Goal: Task Accomplishment & Management: Manage account settings

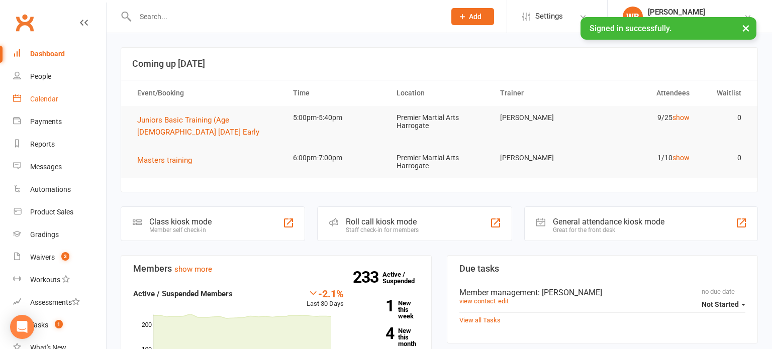
click at [87, 108] on link "Calendar" at bounding box center [59, 99] width 93 height 23
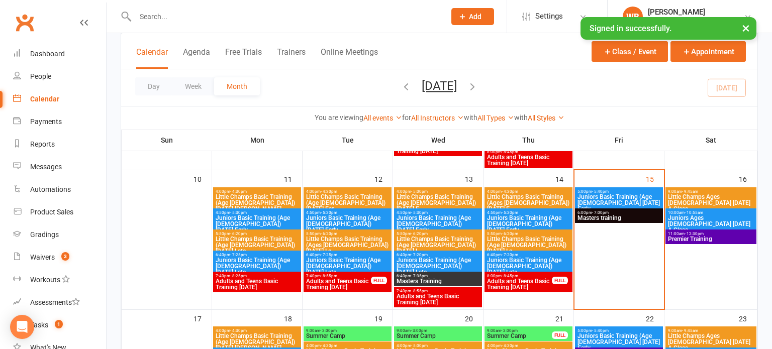
scroll to position [336, 0]
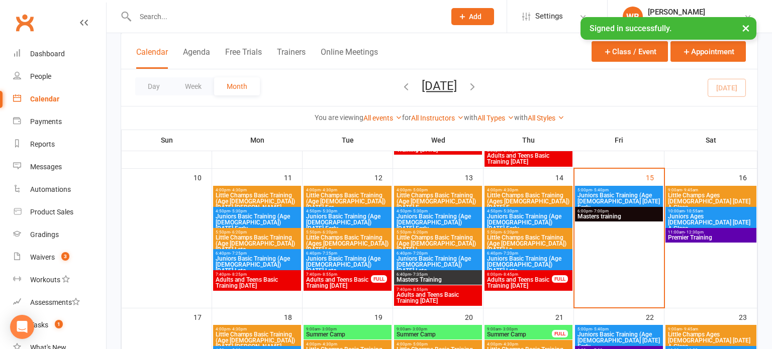
click at [605, 195] on span "Juniors Basic Training (Age [DEMOGRAPHIC_DATA] [DATE] Early" at bounding box center [619, 201] width 84 height 18
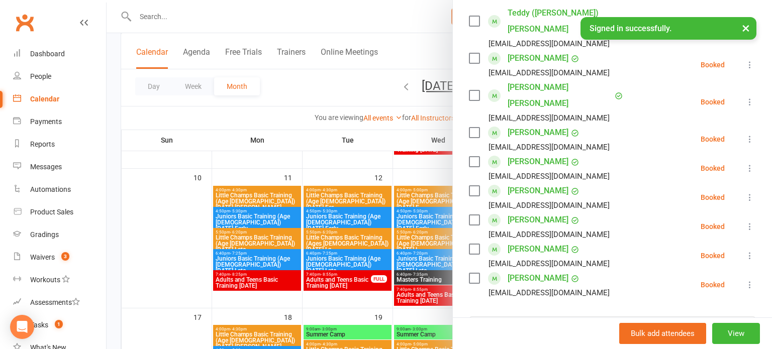
scroll to position [185, 0]
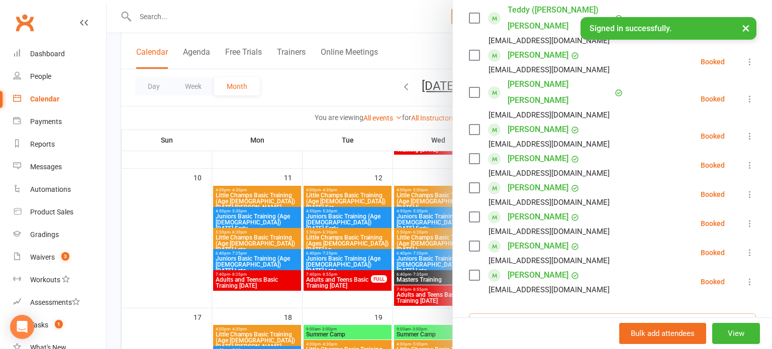
click at [564, 314] on input "search" at bounding box center [612, 324] width 287 height 21
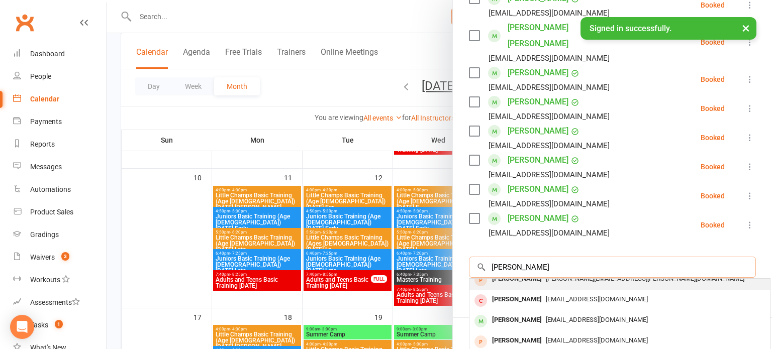
scroll to position [51, 0]
type input "[PERSON_NAME]"
click at [577, 313] on div "[EMAIL_ADDRESS][DOMAIN_NAME]" at bounding box center [619, 320] width 292 height 15
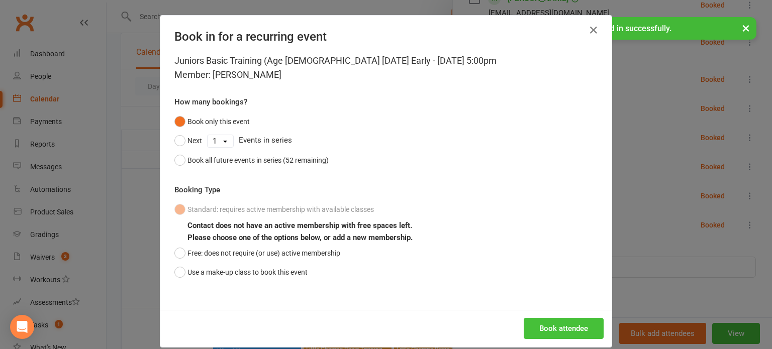
click at [565, 333] on button "Book attendee" at bounding box center [564, 328] width 80 height 21
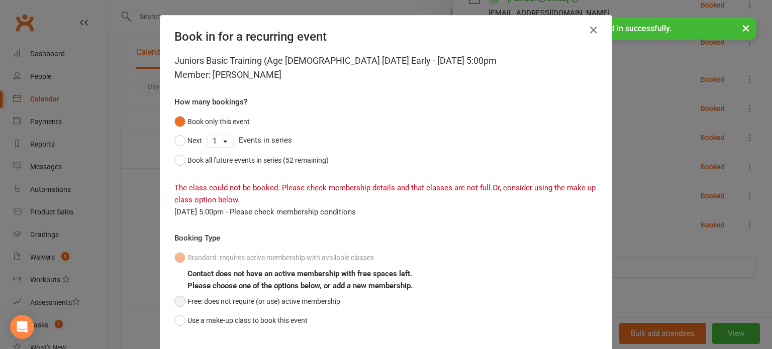
click at [316, 304] on button "Free: does not require (or use) active membership" at bounding box center [257, 301] width 166 height 19
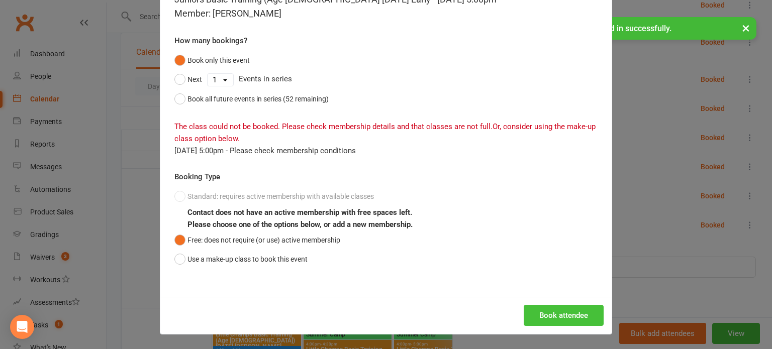
click at [589, 313] on button "Book attendee" at bounding box center [564, 315] width 80 height 21
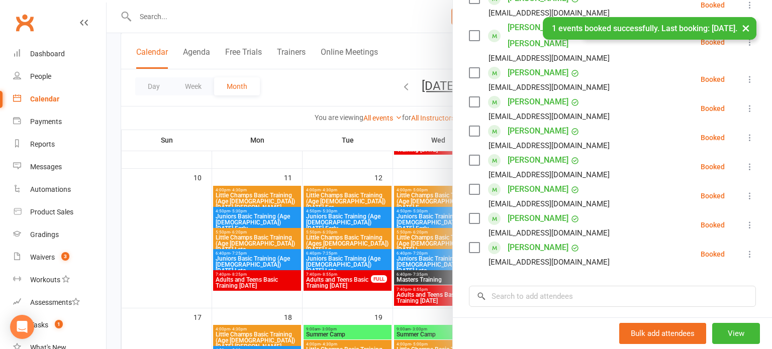
click at [744, 219] on button at bounding box center [750, 225] width 12 height 12
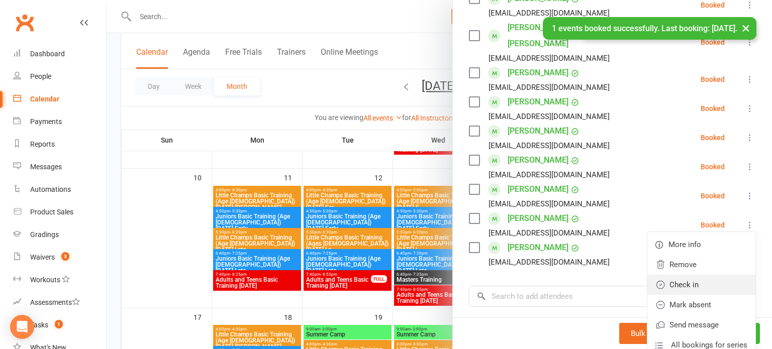
click at [718, 275] on link "Check in" at bounding box center [701, 285] width 108 height 20
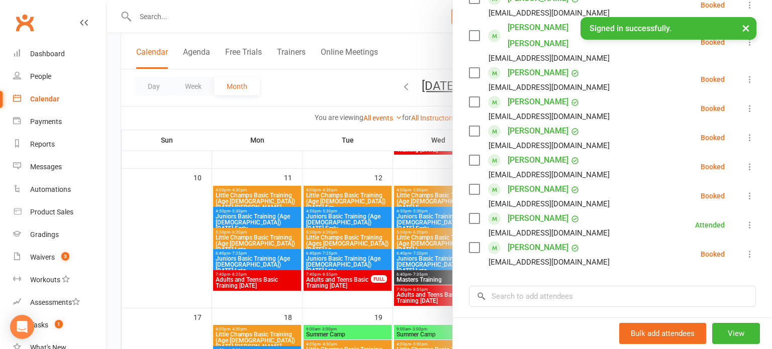
click at [376, 181] on div at bounding box center [439, 174] width 665 height 349
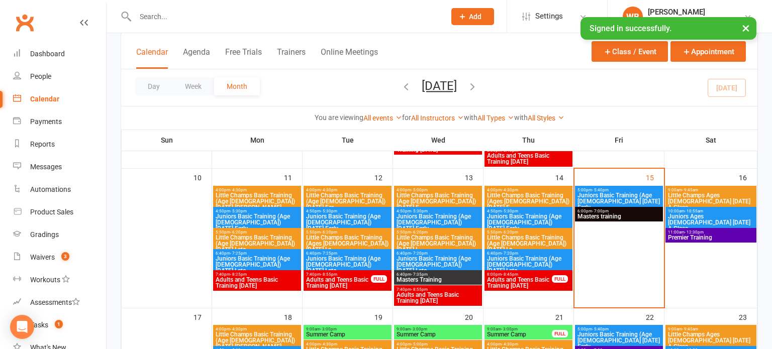
click at [508, 273] on span "- 8:45pm" at bounding box center [510, 274] width 17 height 5
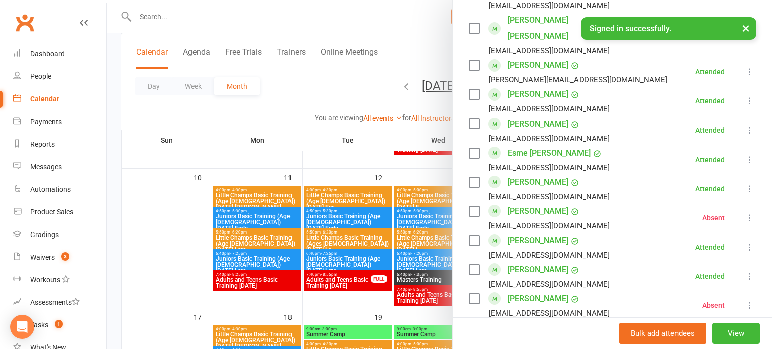
scroll to position [609, 0]
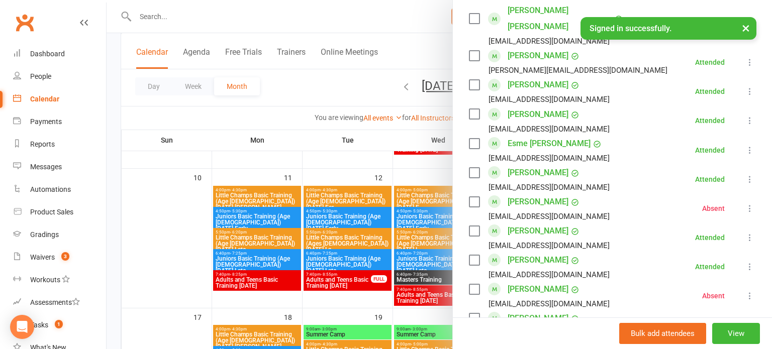
click at [391, 200] on div at bounding box center [439, 174] width 665 height 349
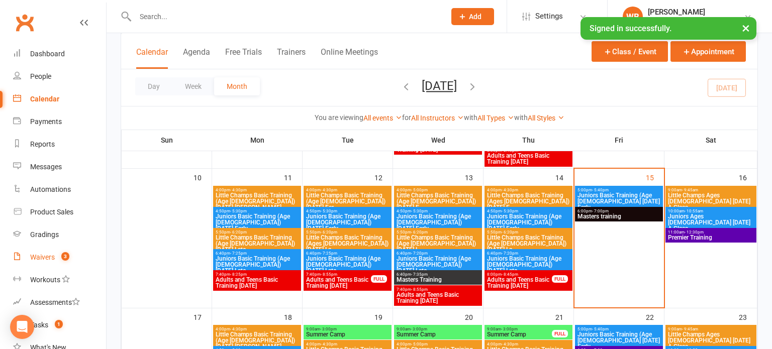
click at [80, 252] on link "Waivers 3" at bounding box center [59, 257] width 93 height 23
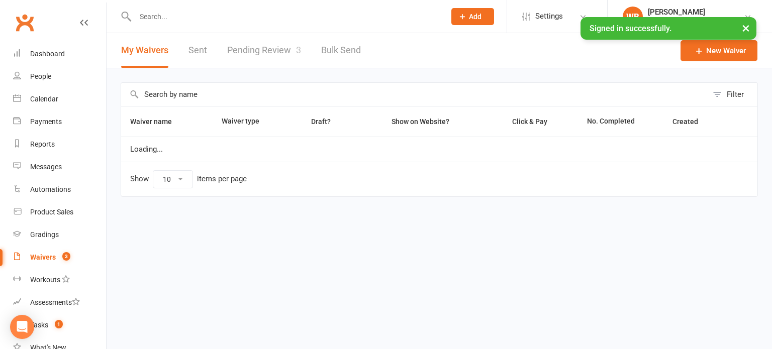
click at [256, 57] on link "Pending Review 3" at bounding box center [264, 50] width 74 height 35
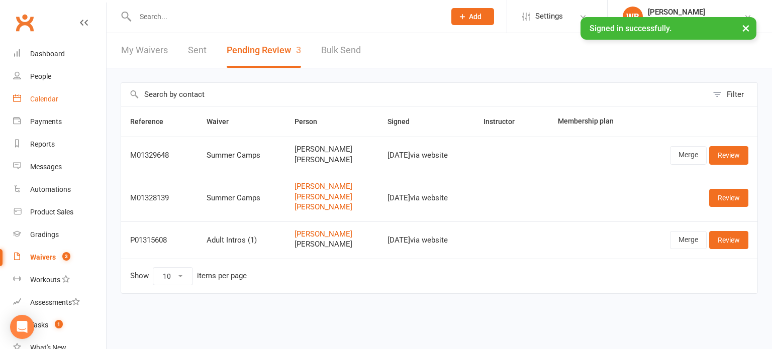
click at [41, 92] on link "Calendar" at bounding box center [59, 99] width 93 height 23
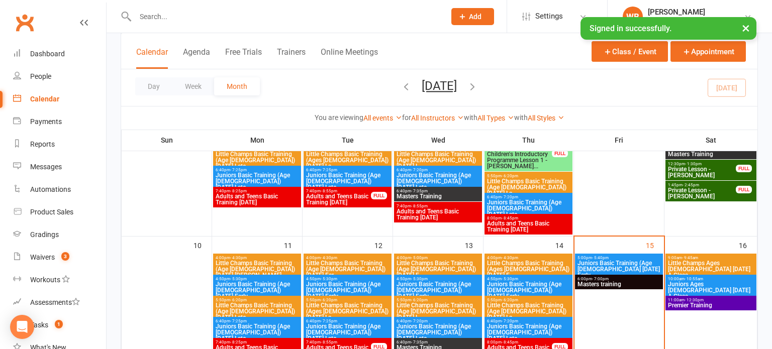
scroll to position [271, 0]
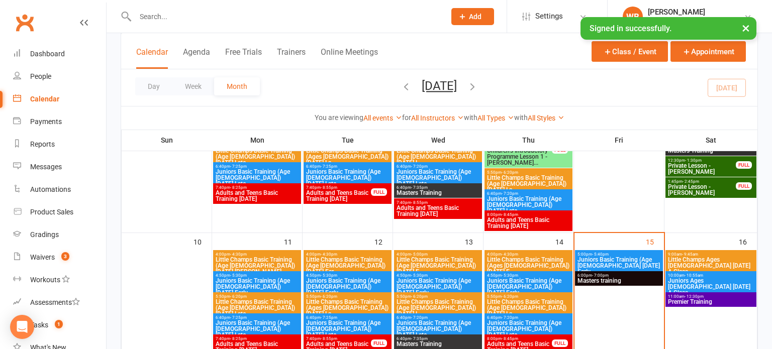
click at [488, 251] on div "4:00pm - 4:30pm Little Champs Basic Training (Ages [DEMOGRAPHIC_DATA]) [DATE] E…" at bounding box center [528, 263] width 88 height 27
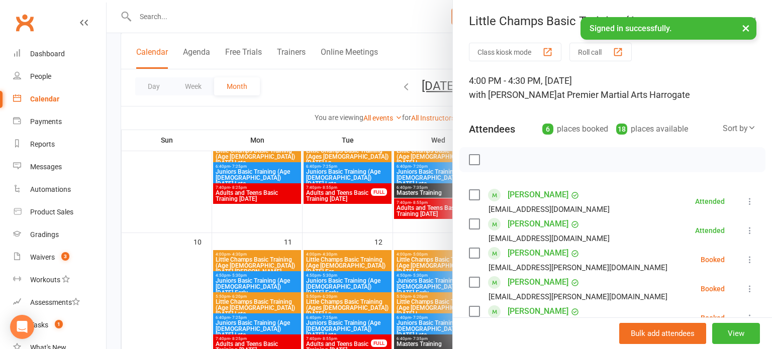
scroll to position [13, 0]
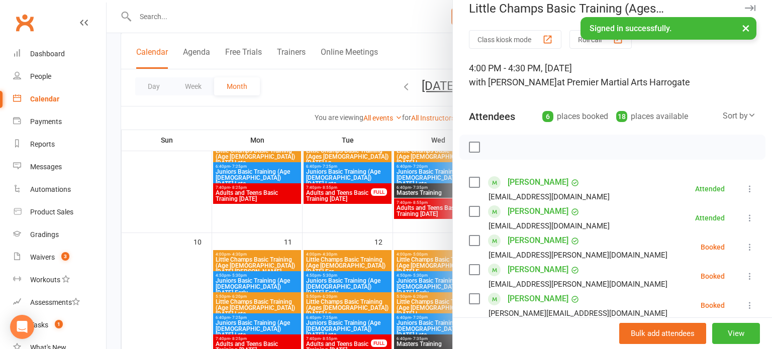
click at [451, 268] on div at bounding box center [439, 174] width 665 height 349
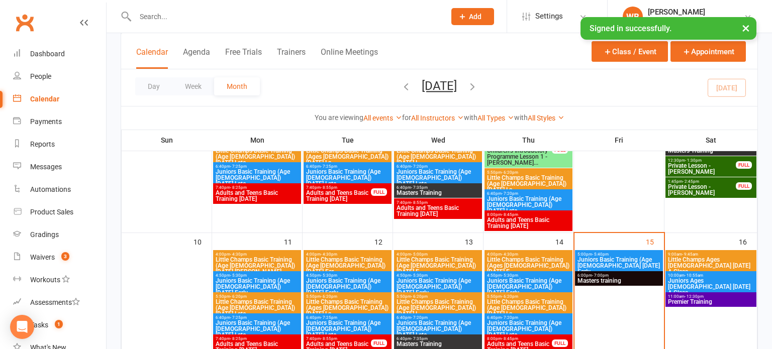
click at [565, 282] on span "Juniors Basic Training (Age [DEMOGRAPHIC_DATA]) [DATE] Early" at bounding box center [528, 287] width 84 height 18
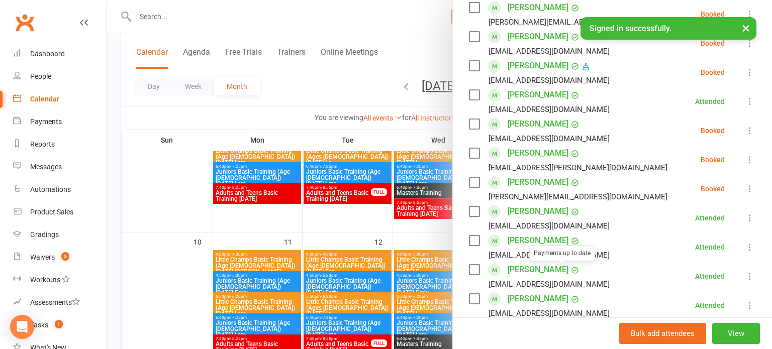
scroll to position [189, 0]
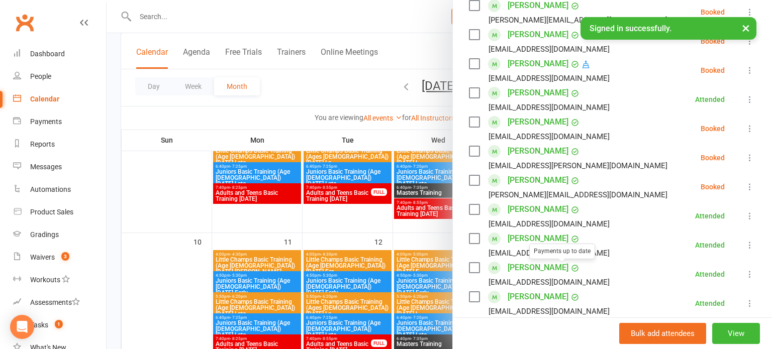
click at [531, 291] on link "[PERSON_NAME]" at bounding box center [538, 297] width 61 height 16
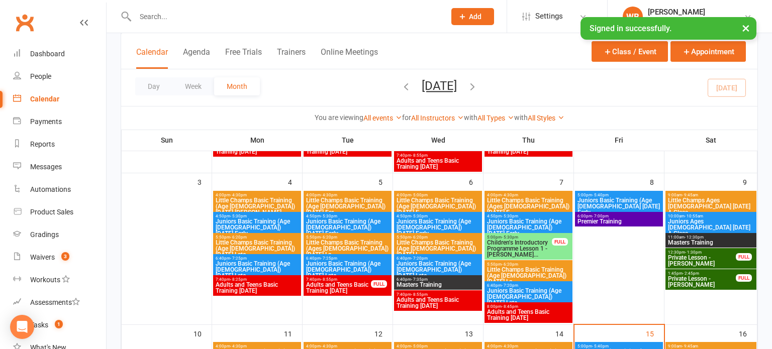
scroll to position [309, 0]
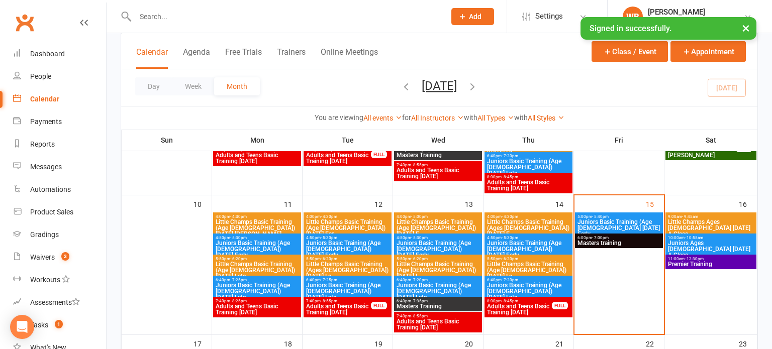
click at [528, 247] on span "Juniors Basic Training (Age [DEMOGRAPHIC_DATA]) [DATE] Early" at bounding box center [528, 249] width 84 height 18
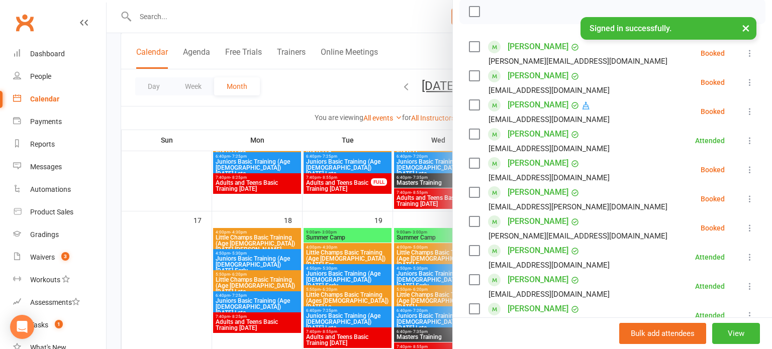
scroll to position [170, 0]
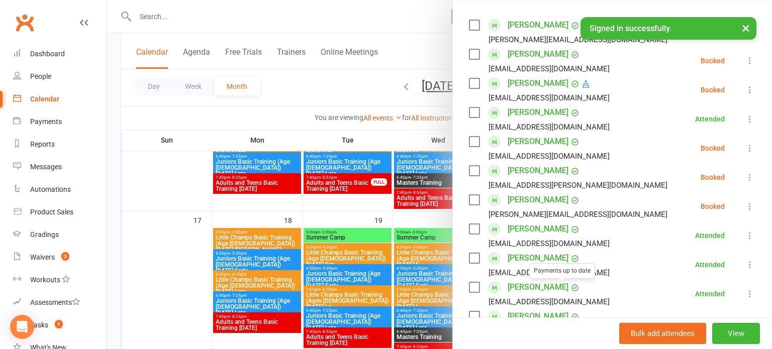
click at [527, 289] on link "[PERSON_NAME]" at bounding box center [538, 287] width 61 height 16
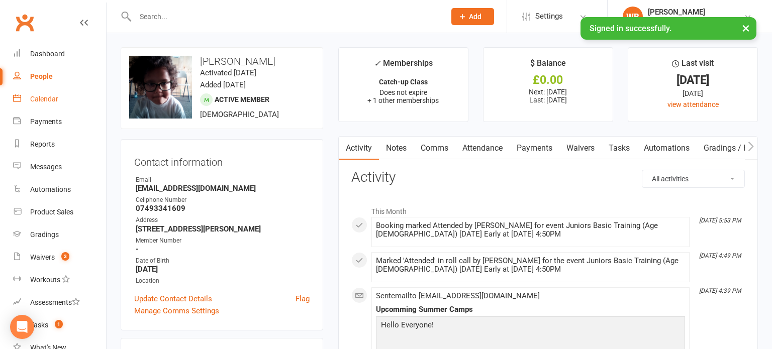
click at [50, 94] on link "Calendar" at bounding box center [59, 99] width 93 height 23
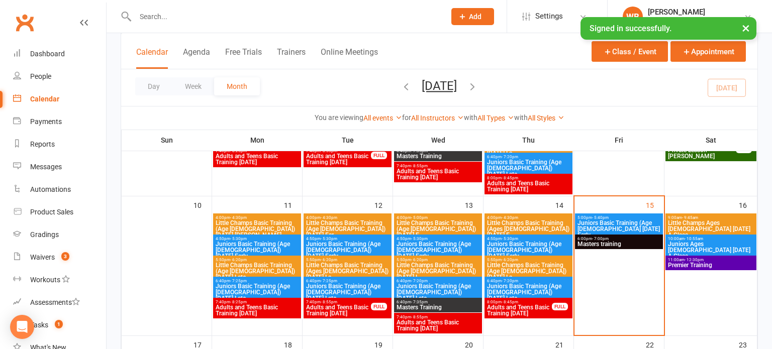
scroll to position [334, 0]
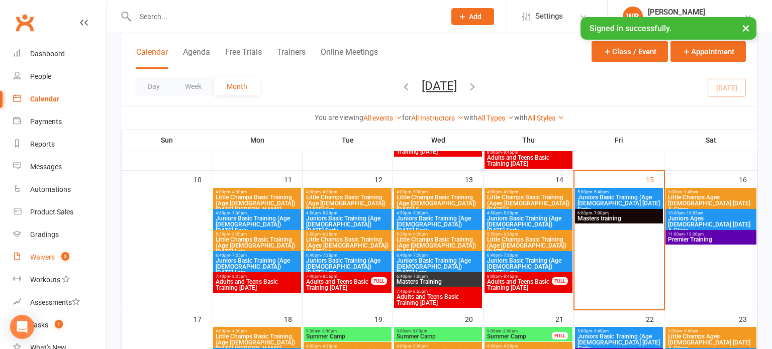
click at [48, 254] on div "Waivers" at bounding box center [42, 257] width 25 height 8
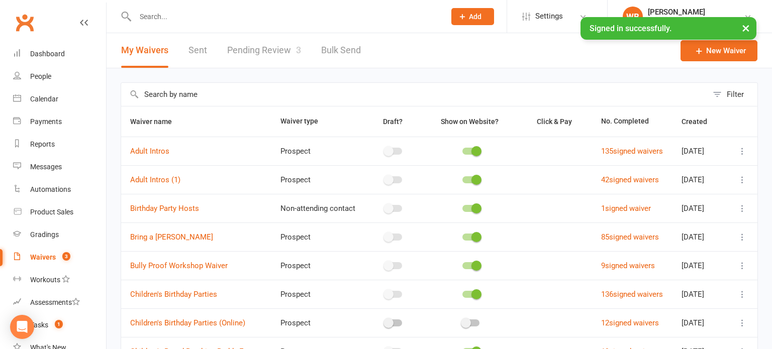
scroll to position [173, 0]
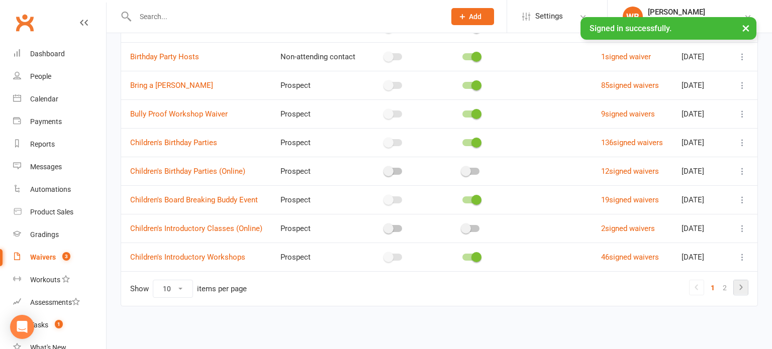
click at [739, 293] on icon at bounding box center [741, 287] width 12 height 12
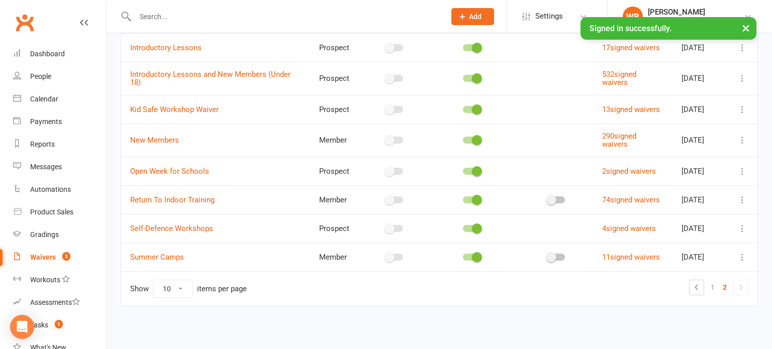
scroll to position [176, 0]
click at [610, 255] on link "11 signed waivers" at bounding box center [631, 257] width 58 height 9
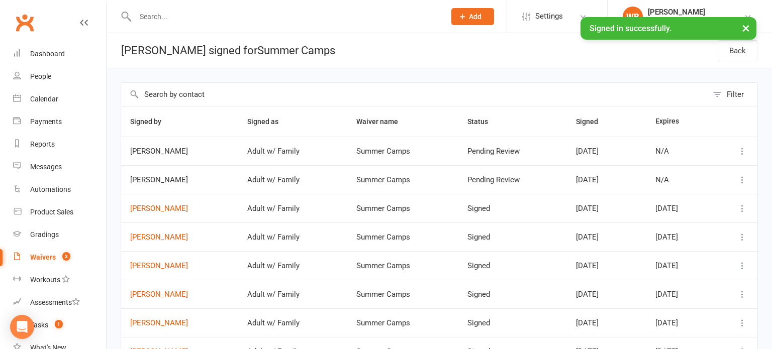
scroll to position [150, 0]
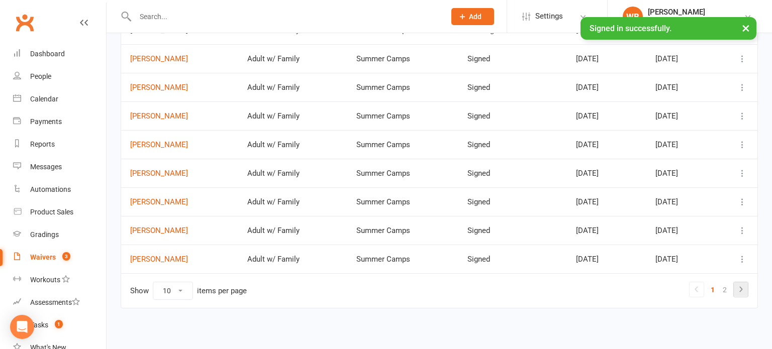
click at [735, 284] on icon at bounding box center [741, 289] width 12 height 12
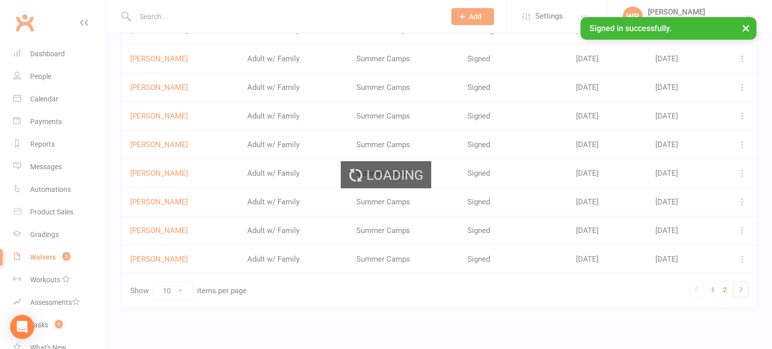
scroll to position [0, 0]
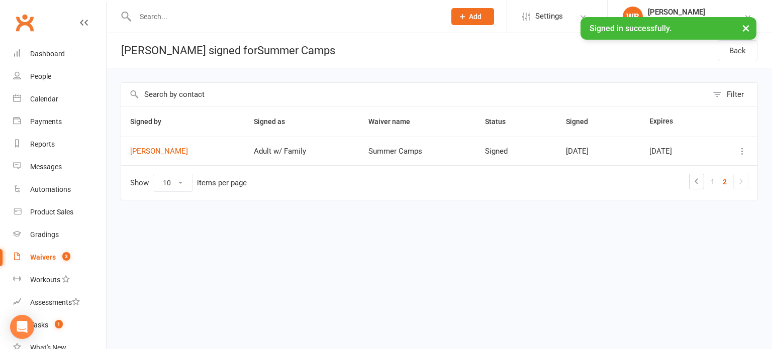
click at [699, 189] on td "Show 10 25 50 100 items per page 1 2" at bounding box center [439, 182] width 636 height 35
click at [698, 187] on link at bounding box center [696, 181] width 14 height 14
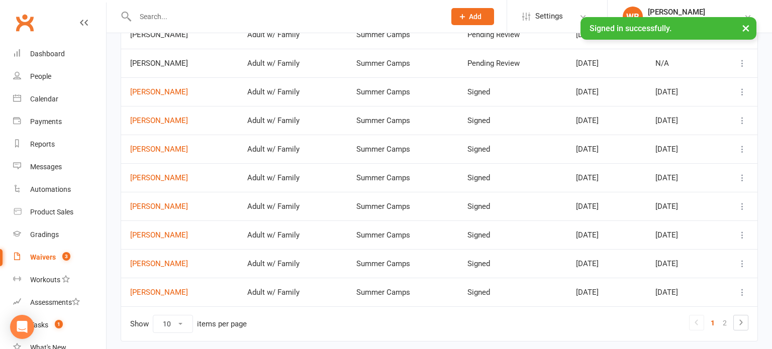
scroll to position [118, 0]
click at [76, 98] on link "Calendar" at bounding box center [59, 99] width 93 height 23
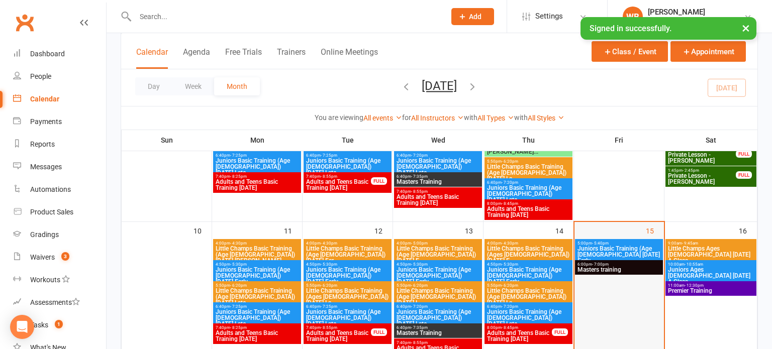
scroll to position [322, 0]
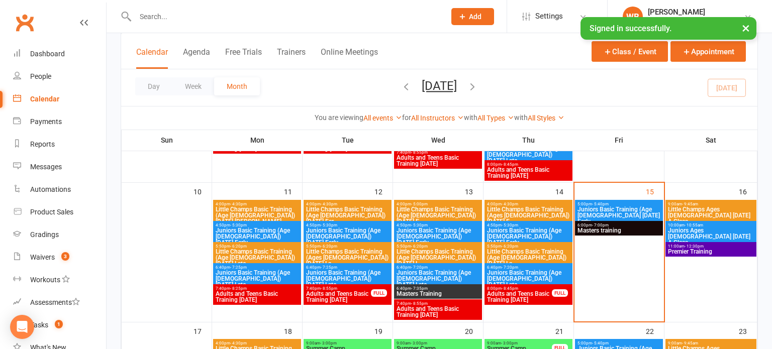
click at [628, 224] on span "6:00pm - 7:00pm" at bounding box center [619, 225] width 84 height 5
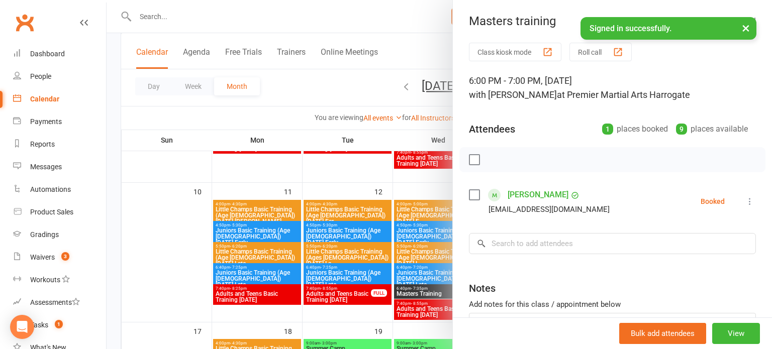
click at [341, 227] on div at bounding box center [439, 174] width 665 height 349
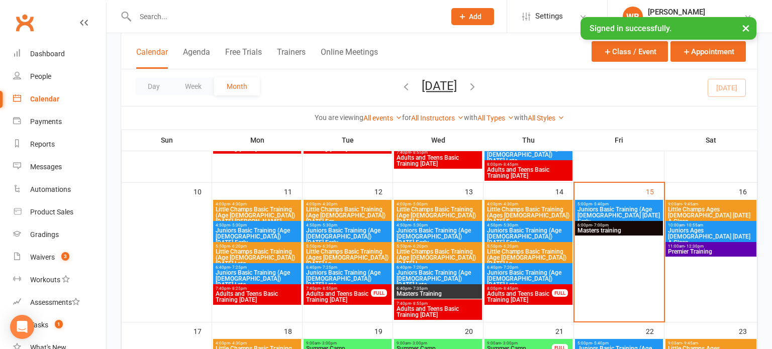
click at [444, 291] on span "Masters Training" at bounding box center [438, 294] width 84 height 6
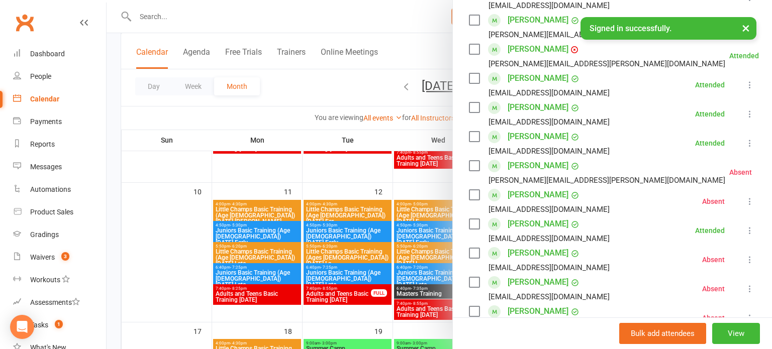
scroll to position [215, 0]
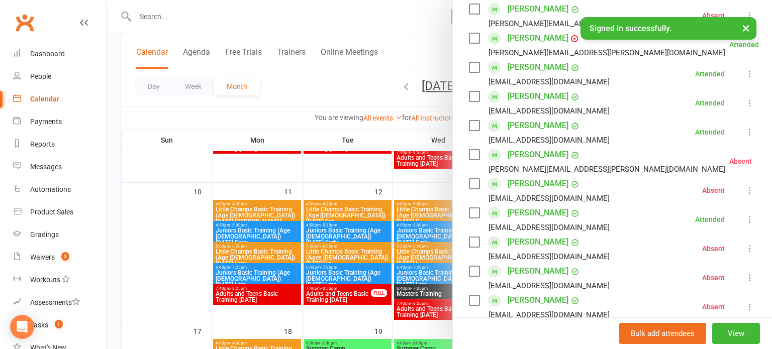
click at [402, 262] on div at bounding box center [439, 174] width 665 height 349
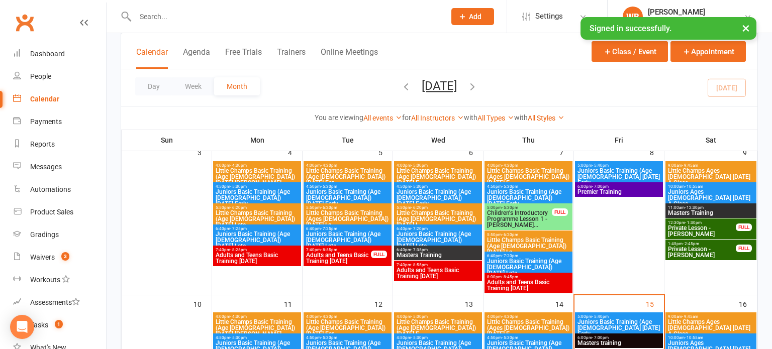
scroll to position [182, 0]
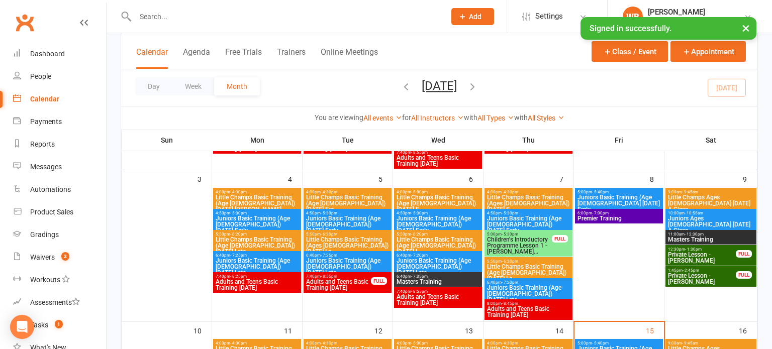
click at [653, 220] on span "Premier Training" at bounding box center [619, 219] width 84 height 6
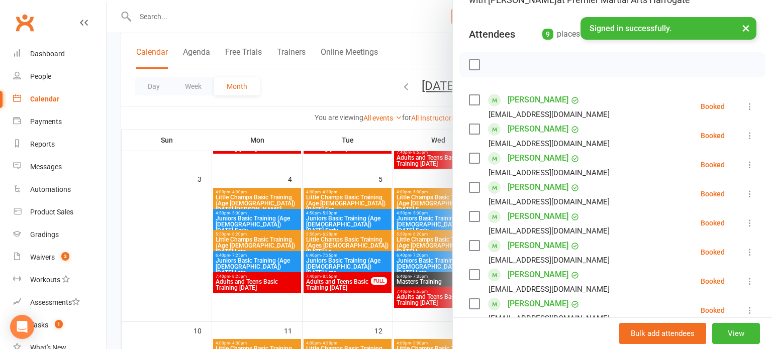
scroll to position [105, 0]
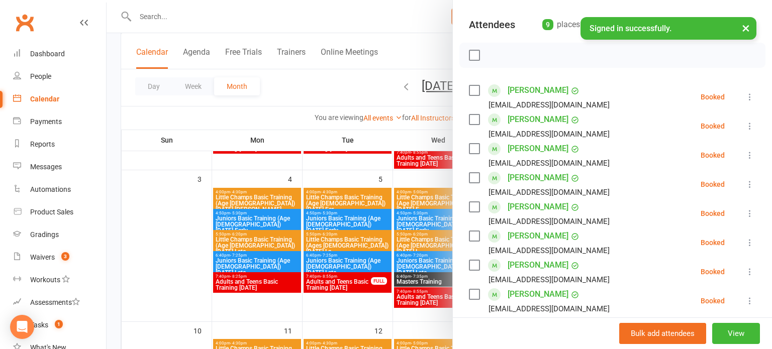
click at [431, 231] on div at bounding box center [439, 174] width 665 height 349
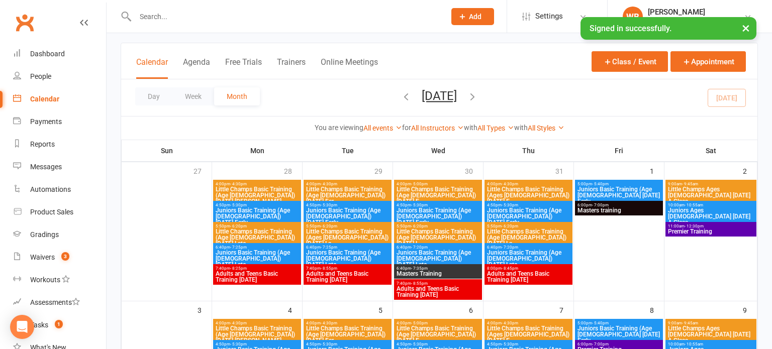
scroll to position [30, 0]
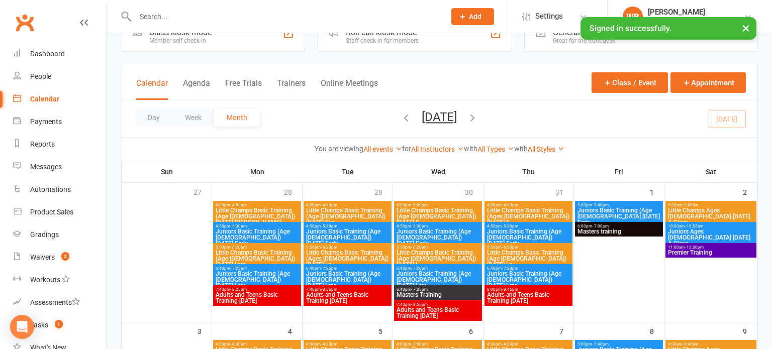
click at [589, 231] on span "Masters training" at bounding box center [619, 232] width 84 height 6
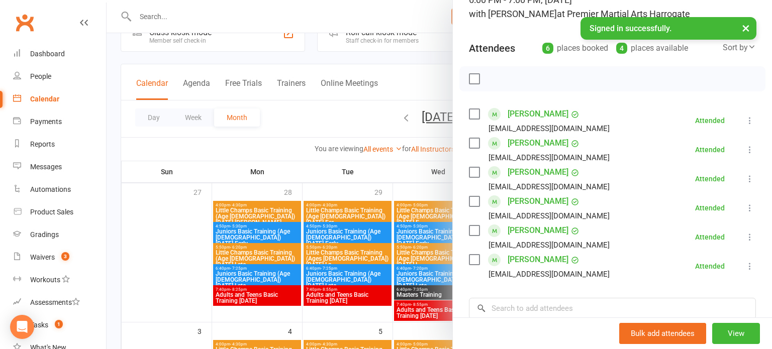
scroll to position [81, 0]
click at [407, 216] on div at bounding box center [439, 174] width 665 height 349
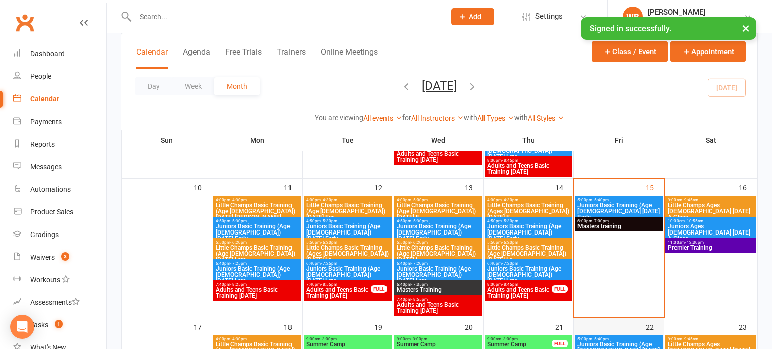
scroll to position [320, 0]
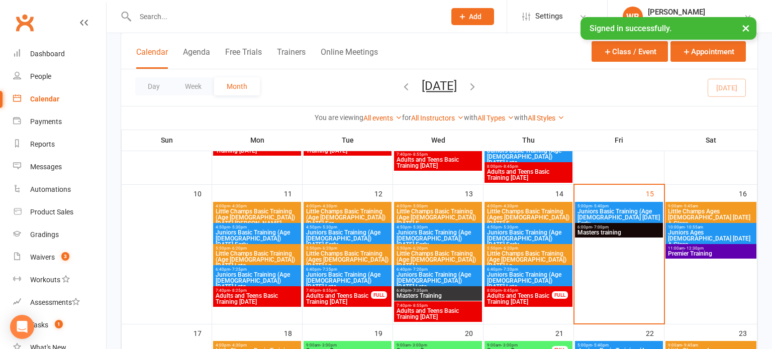
click at [608, 213] on span "Juniors Basic Training (Age [DEMOGRAPHIC_DATA] [DATE] Early" at bounding box center [619, 218] width 84 height 18
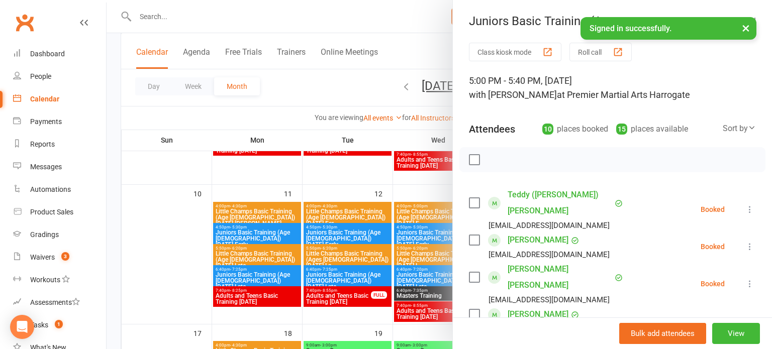
scroll to position [42, 0]
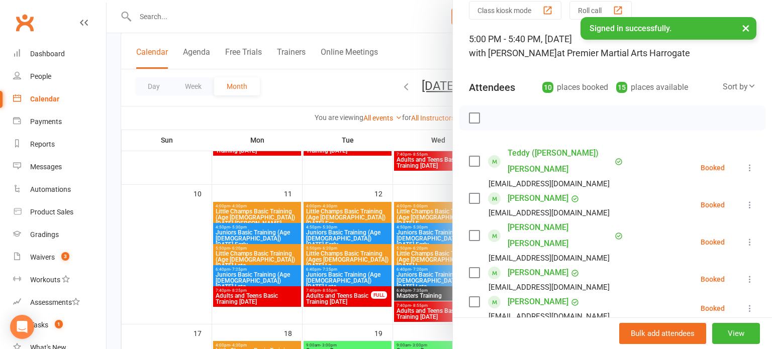
click at [751, 274] on icon at bounding box center [750, 279] width 10 height 10
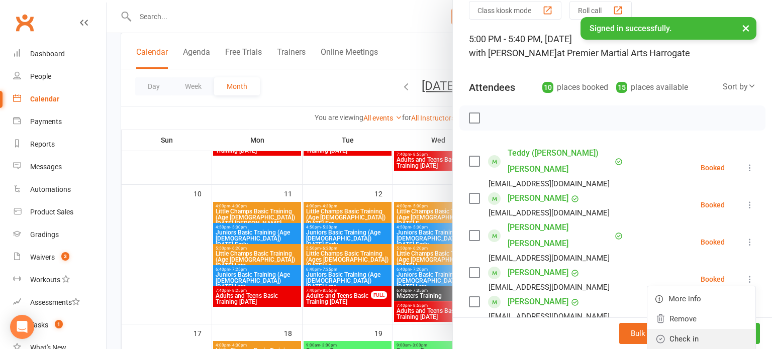
click at [683, 329] on link "Check in" at bounding box center [701, 339] width 108 height 20
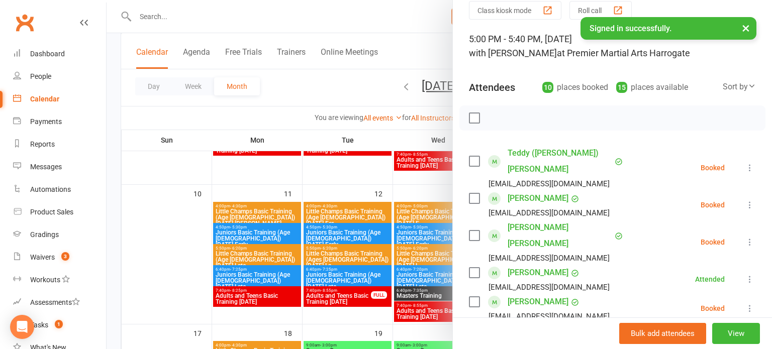
click at [747, 200] on icon at bounding box center [750, 205] width 10 height 10
